Goal: Task Accomplishment & Management: Use online tool/utility

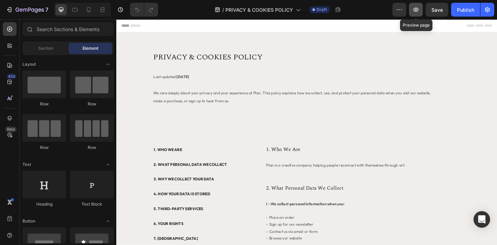
click at [413, 10] on icon "button" at bounding box center [416, 9] width 7 height 7
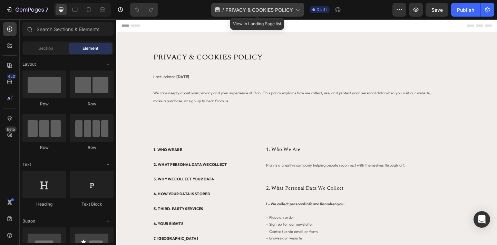
click at [247, 11] on span "PRIVACY & COOKIES POLICY" at bounding box center [259, 9] width 68 height 7
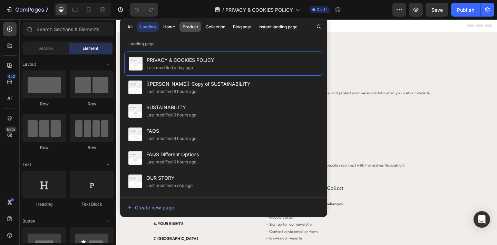
click at [192, 26] on div "Product" at bounding box center [191, 27] width 16 height 6
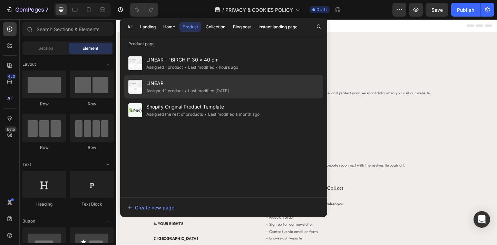
click at [175, 87] on span "LINEAR" at bounding box center [187, 83] width 83 height 8
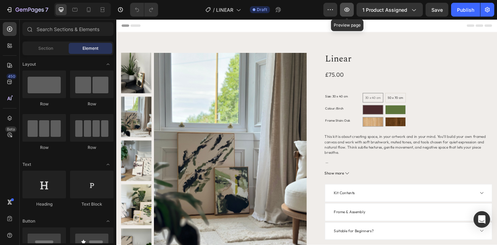
click at [349, 12] on icon "button" at bounding box center [347, 9] width 7 height 7
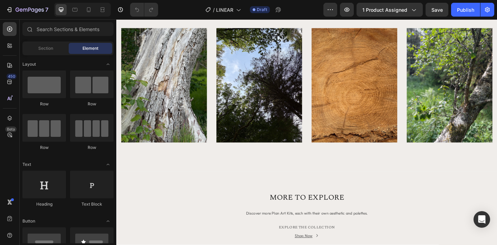
scroll to position [135, 0]
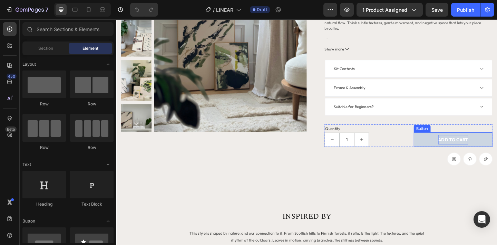
click at [479, 150] on span "ADD TO CART" at bounding box center [483, 150] width 32 height 6
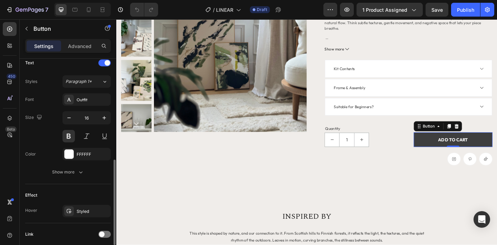
scroll to position [240, 0]
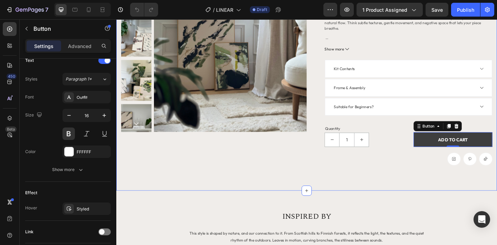
click at [418, 202] on div "Product Images Linear Product Title £75.00 Product Price Product Price Row Size…" at bounding box center [323, 51] width 414 height 307
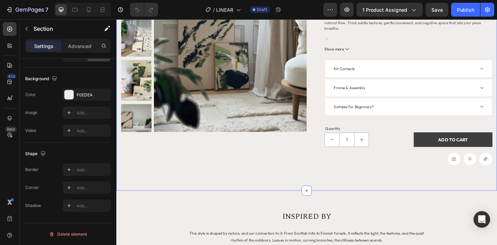
scroll to position [0, 0]
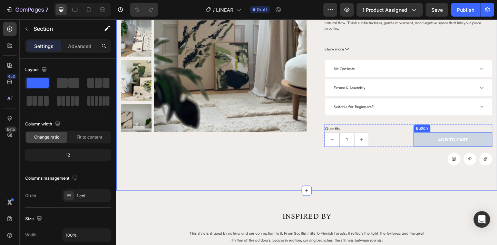
click at [456, 148] on button "ADD TO CART" at bounding box center [483, 150] width 86 height 16
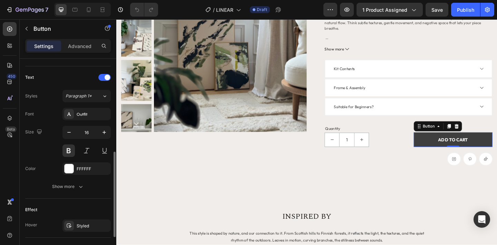
scroll to position [224, 0]
click at [68, 151] on button at bounding box center [69, 149] width 12 height 12
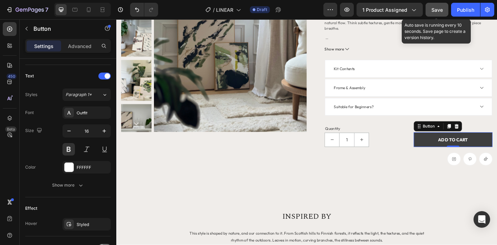
click at [436, 13] on div "Save" at bounding box center [437, 9] width 11 height 7
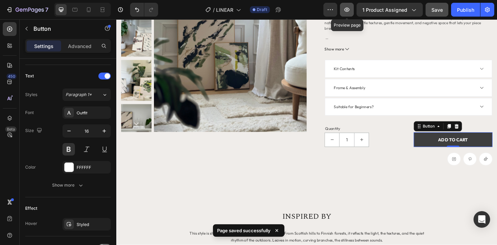
click at [346, 10] on icon "button" at bounding box center [347, 9] width 7 height 7
click at [349, 8] on icon "button" at bounding box center [347, 9] width 7 height 7
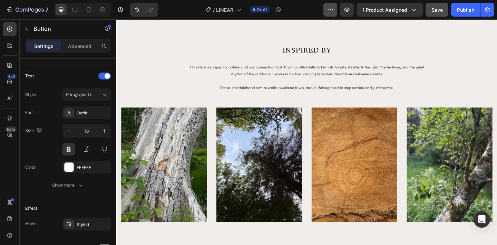
scroll to position [171, 0]
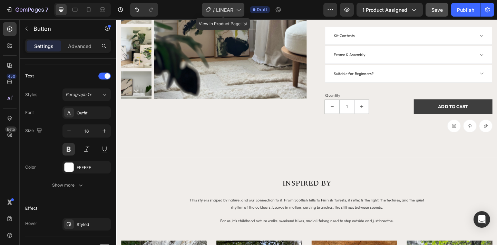
click at [230, 10] on span "LINEAR" at bounding box center [224, 9] width 17 height 7
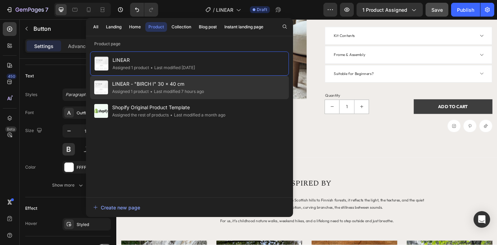
click at [150, 87] on span "LINEAR - "BIRCH I" 30 x 40 cm" at bounding box center [158, 84] width 92 height 8
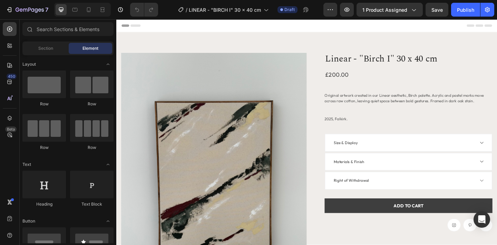
radio input "false"
click at [348, 12] on icon "button" at bounding box center [347, 9] width 7 height 7
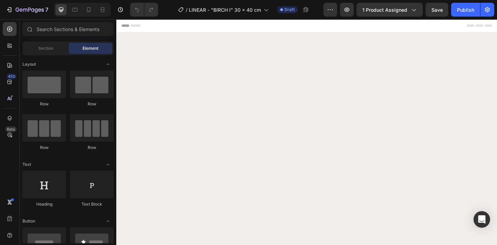
scroll to position [354, 0]
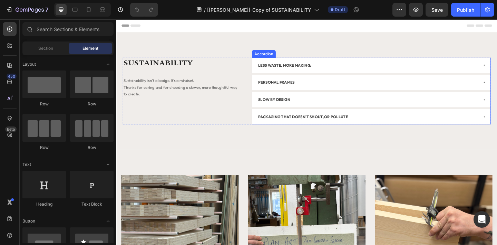
click at [446, 123] on div "PACKAGING THAT DOESN'T SHOUT, OR POLLUTE" at bounding box center [390, 126] width 241 height 10
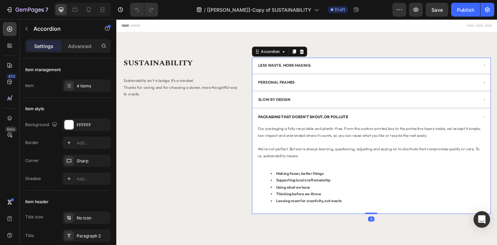
click at [446, 123] on div "PACKAGING THAT DOESN'T SHOUT, OR POLLUTE" at bounding box center [390, 126] width 241 height 10
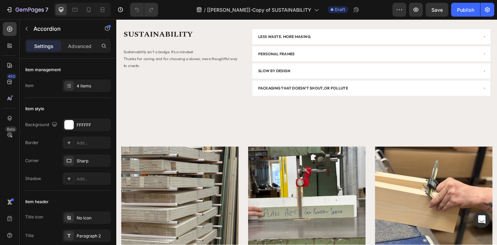
scroll to position [9, 0]
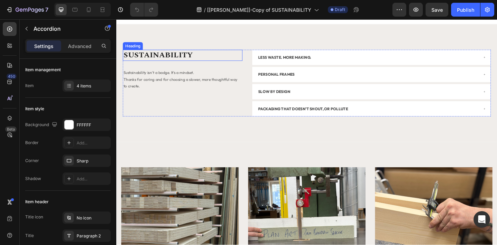
click at [155, 57] on h2 "SUSTAINABILITY" at bounding box center [188, 58] width 130 height 12
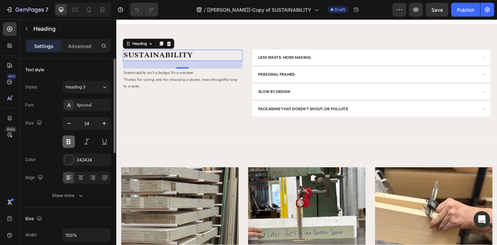
click at [68, 143] on button at bounding box center [69, 141] width 12 height 12
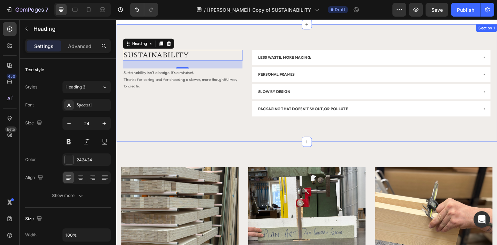
click at [227, 151] on div "SUSTAINABILITY Heading 24 Sustainability isn't a badge. It's a mindset. Thanks …" at bounding box center [323, 89] width 414 height 128
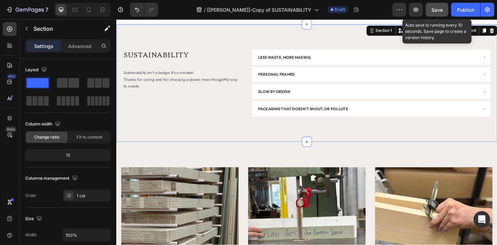
click at [436, 13] on button "Save" at bounding box center [437, 10] width 23 height 14
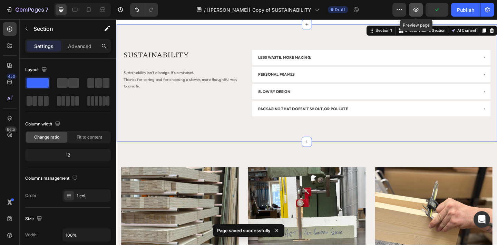
click at [415, 12] on icon "button" at bounding box center [416, 9] width 7 height 7
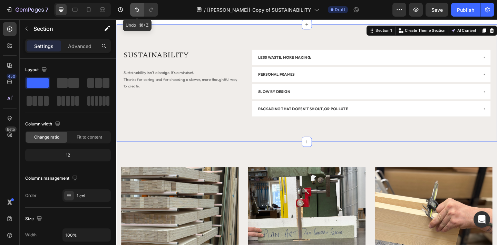
click at [137, 8] on icon "Undo/Redo" at bounding box center [137, 9] width 7 height 7
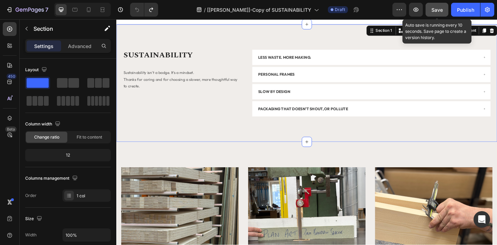
click at [439, 10] on span "Save" at bounding box center [437, 10] width 11 height 6
